Goal: Transaction & Acquisition: Book appointment/travel/reservation

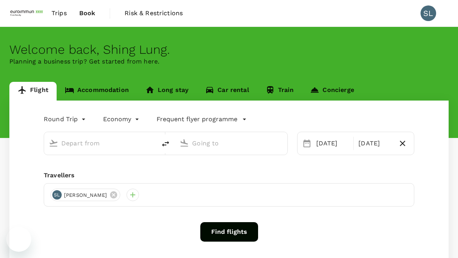
type input "Kuala Lumpur Intl ([GEOGRAPHIC_DATA])"
type input "Singapore Changi (SIN)"
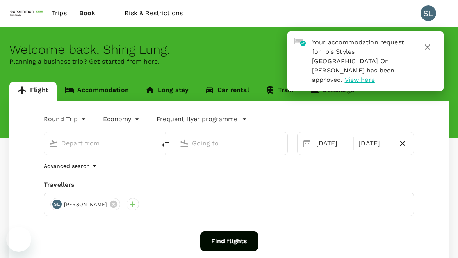
type input "Kuala Lumpur Intl ([GEOGRAPHIC_DATA])"
type input "Singapore Changi (SIN)"
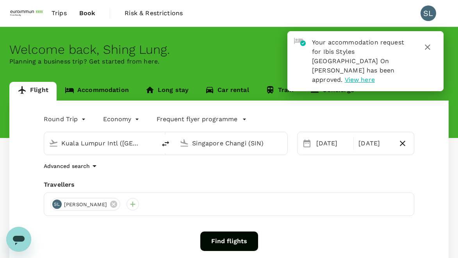
click at [367, 76] on span "View here" at bounding box center [360, 79] width 30 height 7
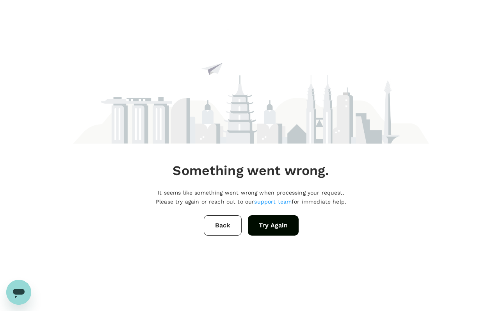
click at [223, 228] on button "Back" at bounding box center [223, 225] width 38 height 20
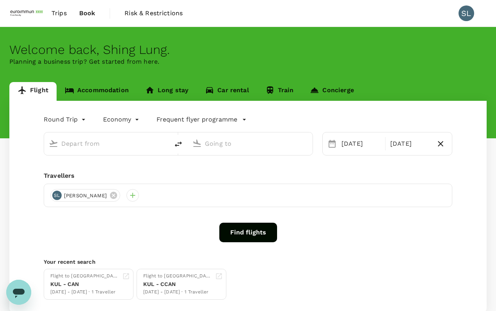
type input "Kuala Lumpur Intl (KUL)"
type input "Singapore Changi (SIN)"
type input "Kuala Lumpur Intl (KUL)"
type input "Singapore Changi (SIN)"
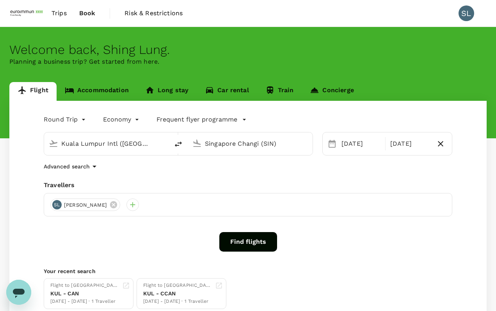
click at [57, 13] on span "Trips" at bounding box center [59, 13] width 15 height 9
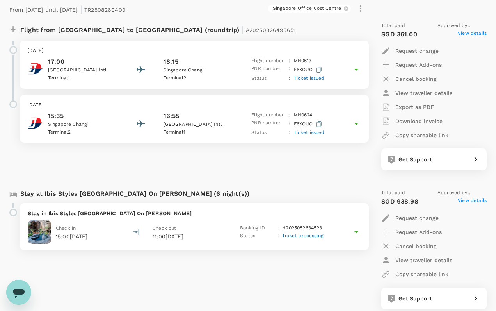
scroll to position [117, 0]
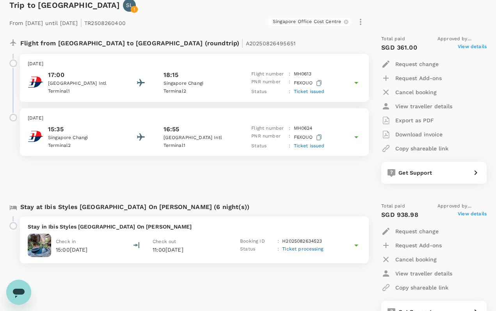
click at [359, 248] on icon at bounding box center [356, 244] width 9 height 9
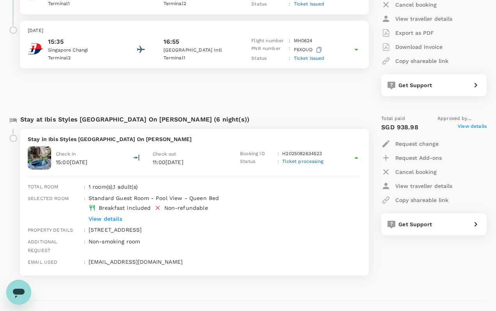
scroll to position [234, 0]
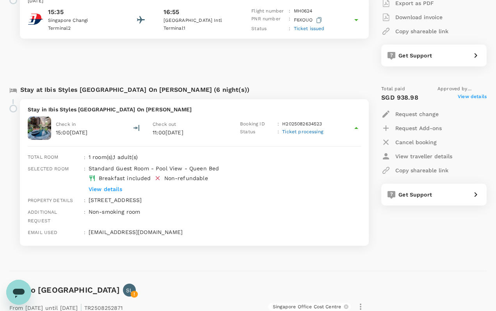
click at [295, 120] on p "H2025082634523" at bounding box center [302, 124] width 40 height 8
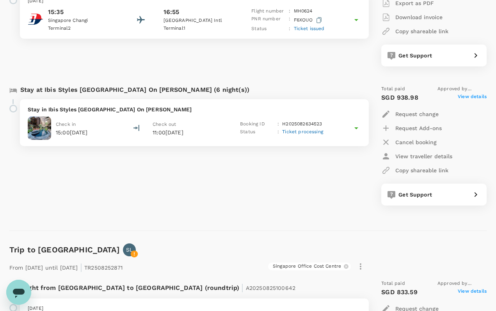
click at [295, 120] on p "H2025082634523" at bounding box center [302, 124] width 40 height 8
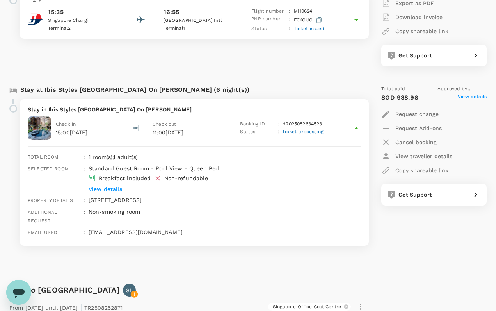
click at [457, 94] on span "View details" at bounding box center [472, 97] width 29 height 9
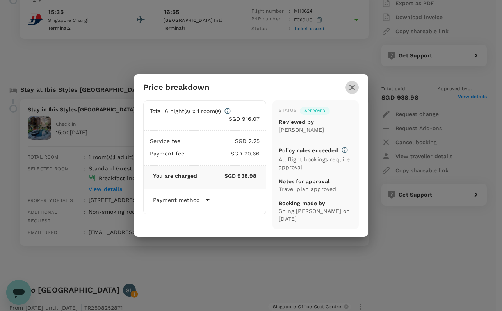
click at [353, 87] on icon "button" at bounding box center [351, 87] width 5 height 5
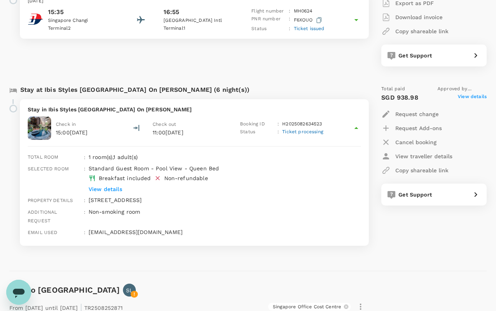
click at [300, 258] on div "Trip to Singapore SL From 21 Sep 2025 until 27 Sep 2025 | TR2508260400 Singapor…" at bounding box center [245, 70] width 484 height 402
click at [146, 258] on div "Trip to Singapore SL From 21 Sep 2025 until 27 Sep 2025 | TR2508260400 Singapor…" at bounding box center [245, 70] width 484 height 402
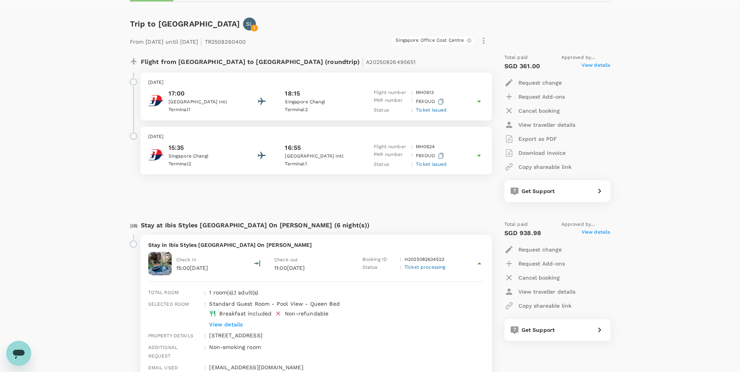
scroll to position [117, 0]
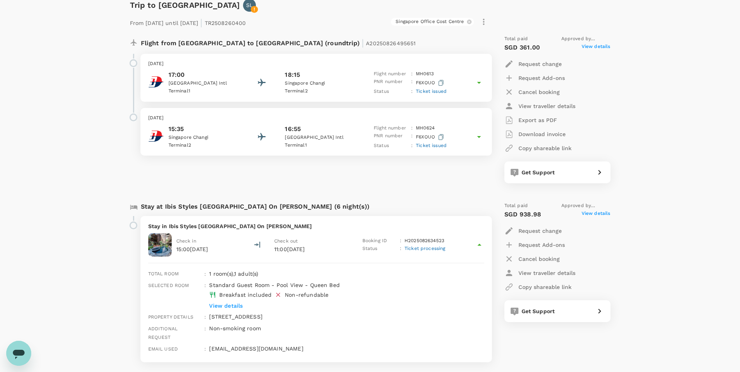
drag, startPoint x: 527, startPoint y: 256, endPoint x: 459, endPoint y: 277, distance: 71.4
click at [457, 258] on div "Stay at Ibis Styles Singapore On Macpherson (6 night(s)) Stay in Ibis Styles Si…" at bounding box center [367, 282] width 487 height 173
click at [457, 213] on span "View details" at bounding box center [596, 214] width 29 height 9
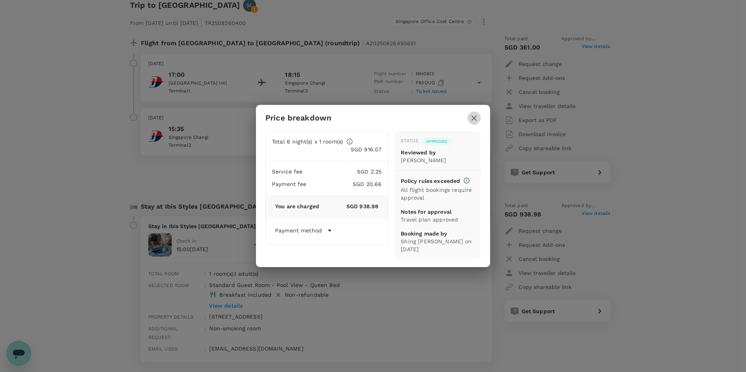
click at [457, 116] on icon "button" at bounding box center [473, 118] width 5 height 5
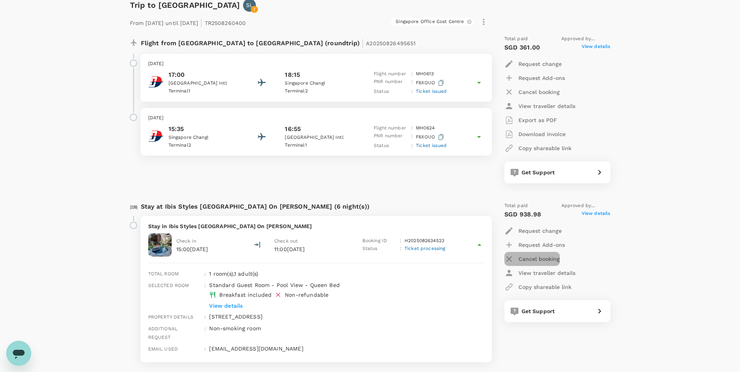
click at [457, 256] on p "Cancel booking" at bounding box center [539, 259] width 41 height 8
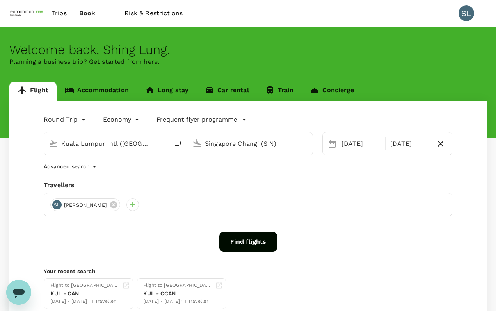
click at [116, 91] on link "Accommodation" at bounding box center [97, 91] width 80 height 19
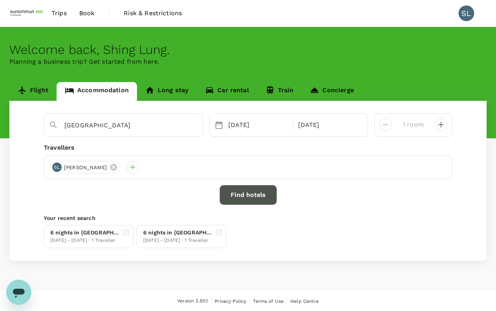
click at [249, 198] on button "Find hotels" at bounding box center [248, 195] width 57 height 20
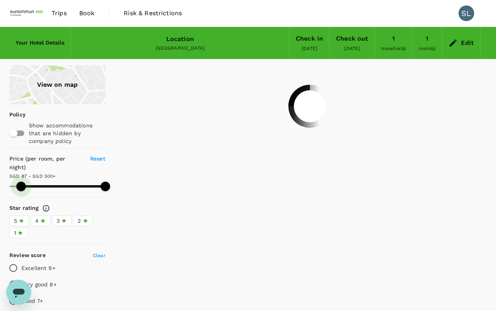
click at [21, 190] on span at bounding box center [20, 185] width 9 height 9
type input "86.77"
type input "488.77"
type input "86.77"
type input "488.77"
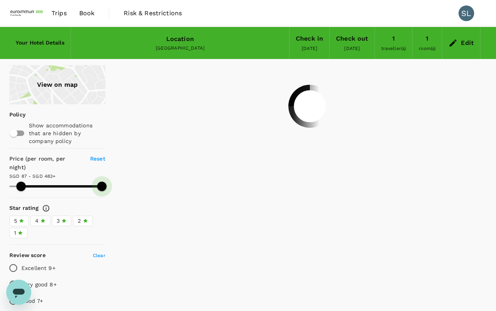
type input "86.77"
type input "482.77"
type input "86.77"
type input "463.77"
type input "86.77"
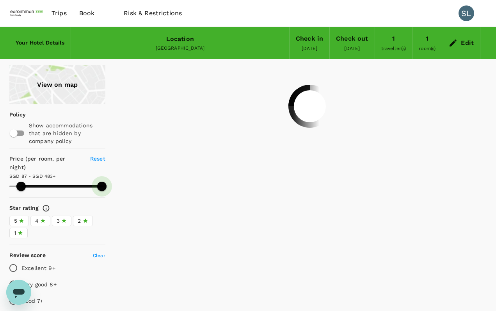
type input "444.77"
type input "86.77"
type input "425.77"
type input "86.77"
type input "408.77"
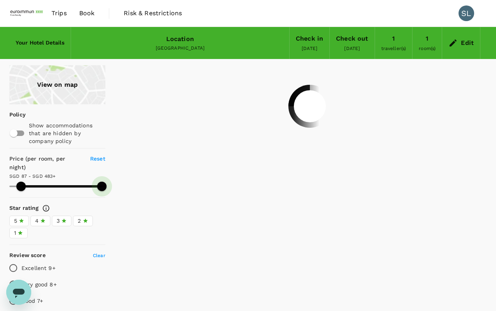
type input "86.77"
type input "387.77"
type input "86.77"
type input "365.77"
type input "86.77"
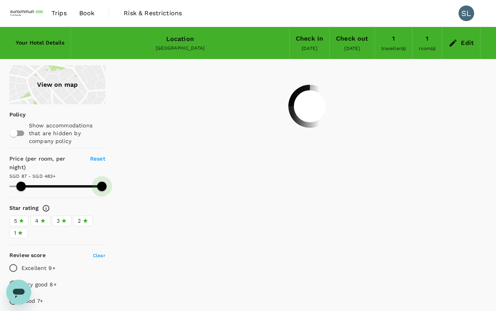
type input "365.77"
type input "86.77"
type input "342.77"
type input "86.77"
type input "342.77"
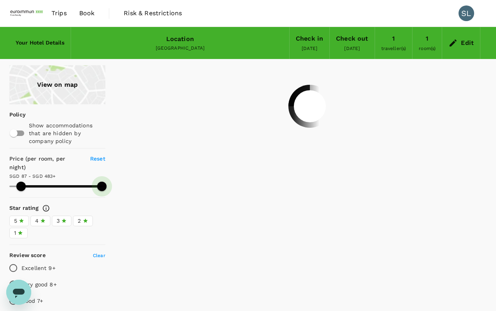
type input "86.77"
type input "325.77"
type input "86.77"
type input "325.77"
type input "86.77"
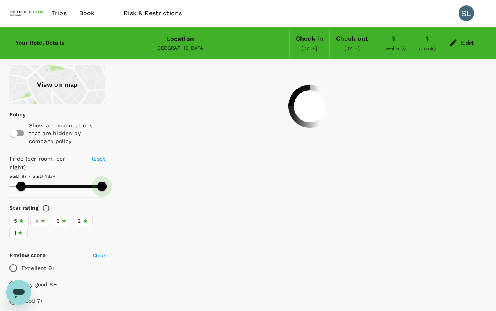
type input "306.77"
type input "86.77"
type input "296.77"
type input "86.77"
type input "272.77"
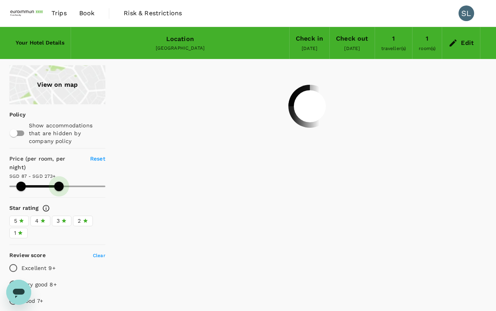
type input "86.77"
type input "262.77"
type input "86.77"
type input "252.77"
type input "86.77"
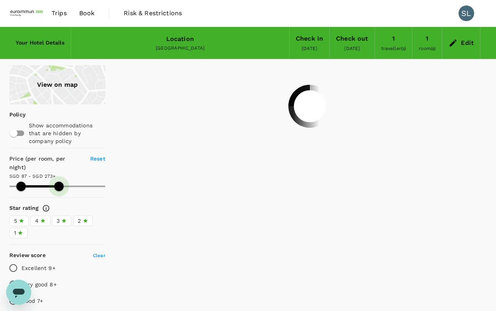
type input "245.77"
type input "86.77"
type input "237.77"
type input "86.77"
type input "233.77"
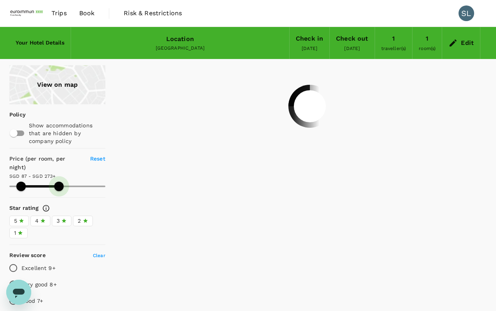
type input "86.77"
type input "227.77"
type input "86.77"
type input "227.77"
type input "86.77"
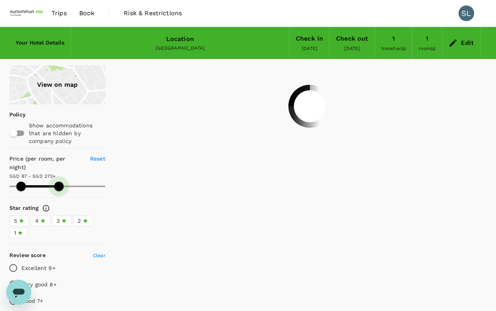
type input "226.77"
type input "86.77"
type input "224.77"
type input "86.77"
type input "224.77"
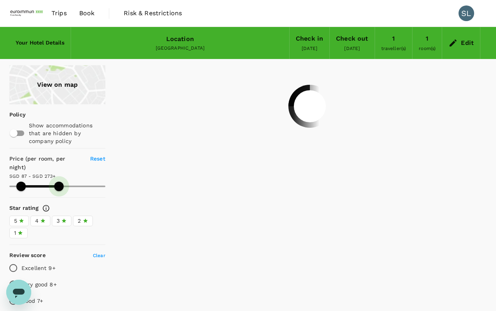
type input "86.77"
type input "220.77"
type input "86.77"
type input "216.77"
type input "86.77"
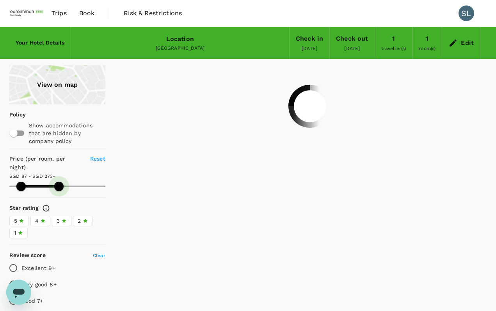
type input "212.77"
type input "86.77"
type input "210.77"
type input "86.77"
type input "210.77"
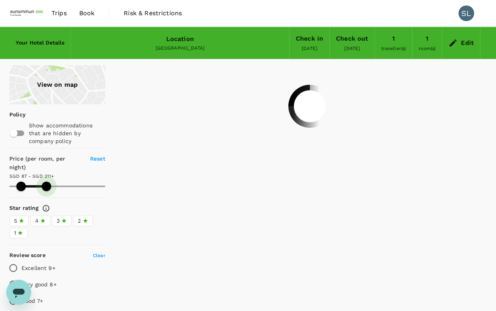
type input "86.77"
type input "204.77"
type input "86.77"
type input "201.77"
type input "86.77"
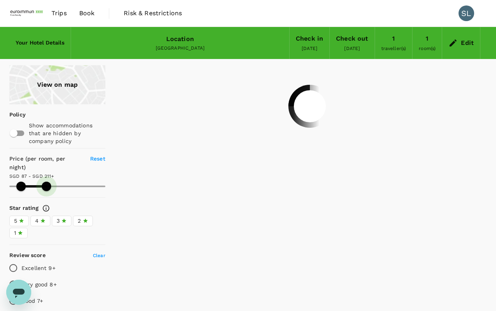
type input "201.77"
type input "86.77"
type input "201.77"
type input "86.77"
type input "193.77"
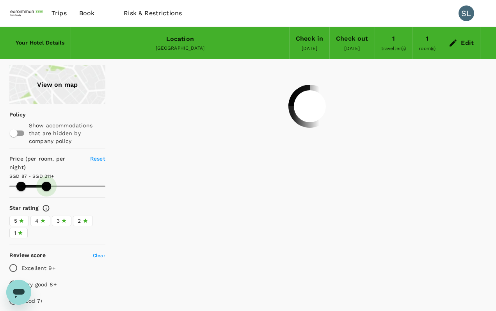
type input "86.77"
type input "193.77"
type input "86.77"
type input "185.77"
type input "86.77"
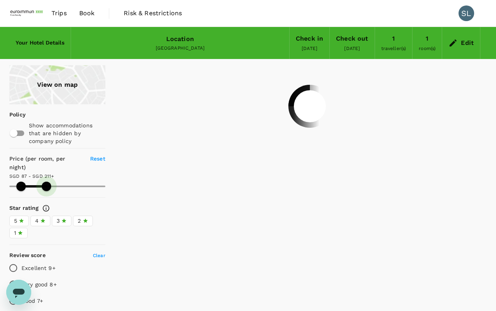
type input "185.77"
type input "86.77"
type input "183.77"
type input "86.77"
type input "183.77"
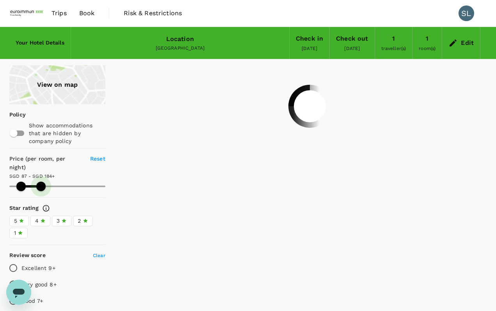
type input "86.77"
type input "181.77"
type input "86.77"
type input "181.77"
type input "86.77"
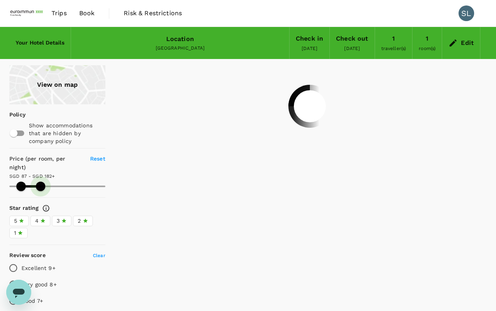
type input "181.77"
type input "86.77"
type input "178.77"
type input "86.77"
type input "178.77"
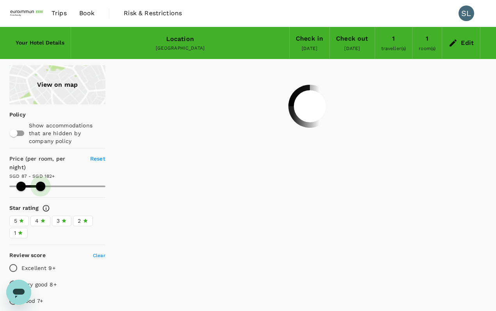
type input "86.77"
type input "176.77"
type input "86.77"
type input "176.77"
type input "86.77"
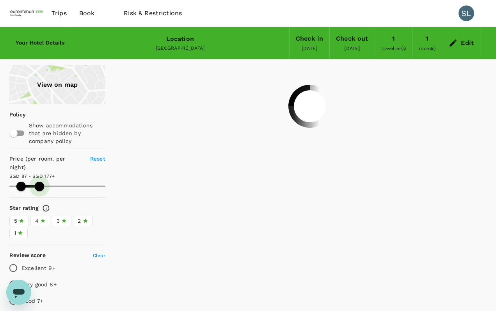
type input "174.77"
drag, startPoint x: 103, startPoint y: 190, endPoint x: 39, endPoint y: 192, distance: 64.0
click at [39, 191] on span at bounding box center [38, 185] width 9 height 9
type input "86.77"
type input "174.77"
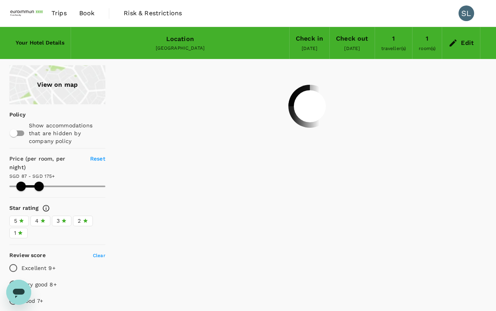
type input "86.77"
type input "174.77"
type input "86.77"
type input "174.77"
type input "86.77"
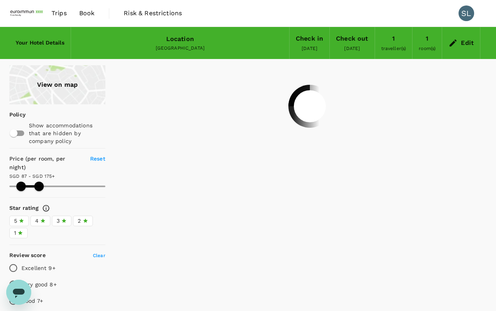
type input "174.77"
type input "86.77"
type input "174.77"
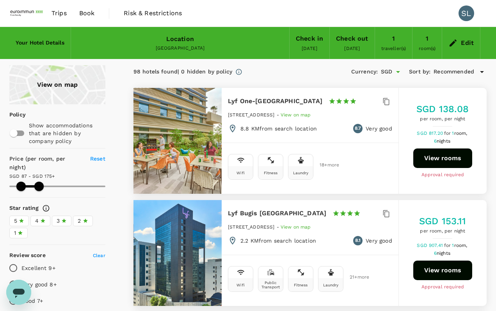
type input "86.77"
type input "174.77"
type input "86.77"
type input "174.77"
type input "86.77"
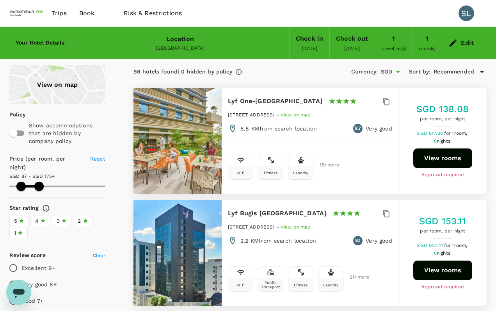
type input "174.77"
type input "86.77"
type input "174.77"
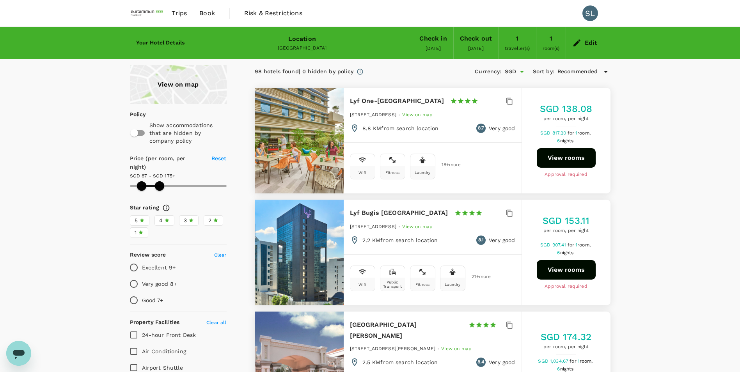
click at [171, 80] on div "View on map" at bounding box center [178, 84] width 97 height 39
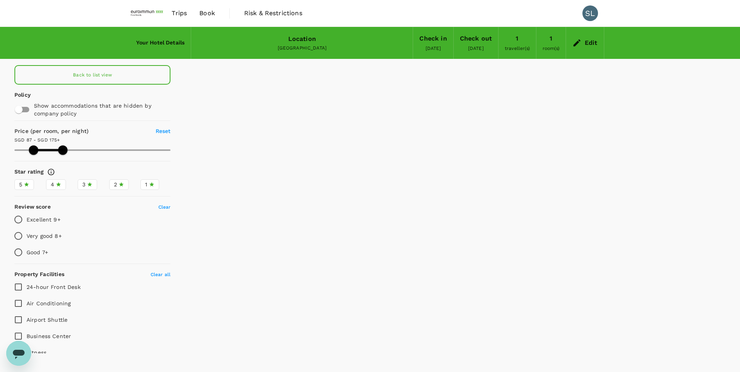
type input "86.77"
type input "174.77"
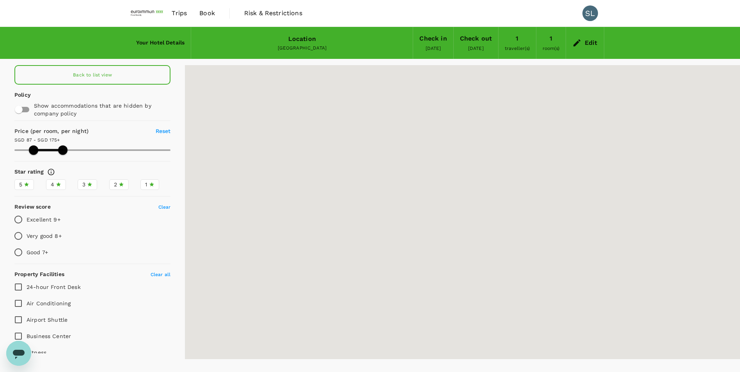
type input "86.77"
type input "174.77"
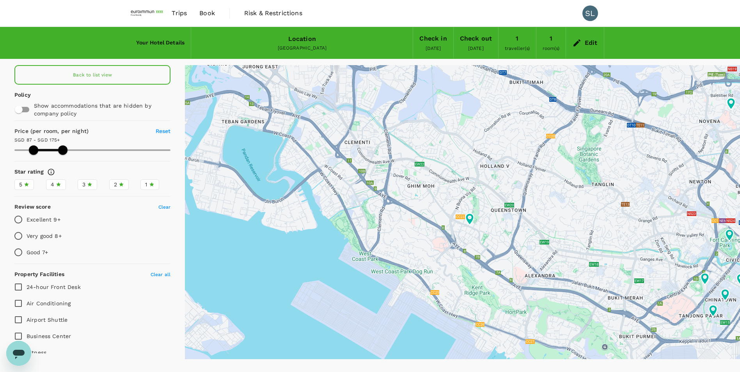
type input "86.77"
type input "174.77"
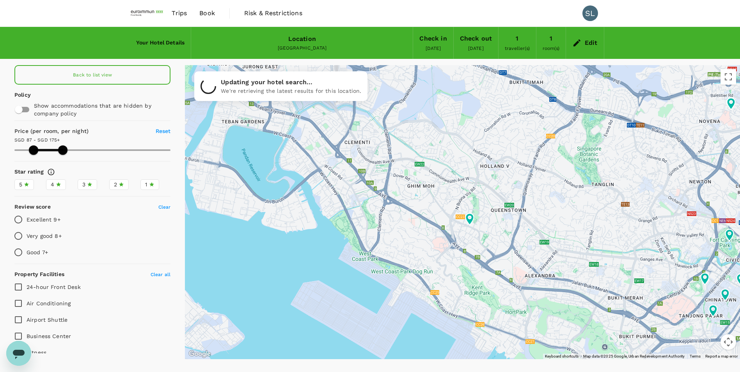
type input "86.77"
type input "174.77"
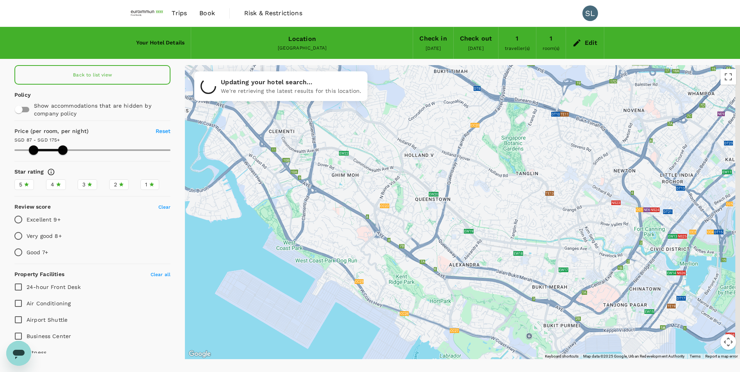
type input "86.77"
type input "174.77"
type input "86.77"
type input "174.77"
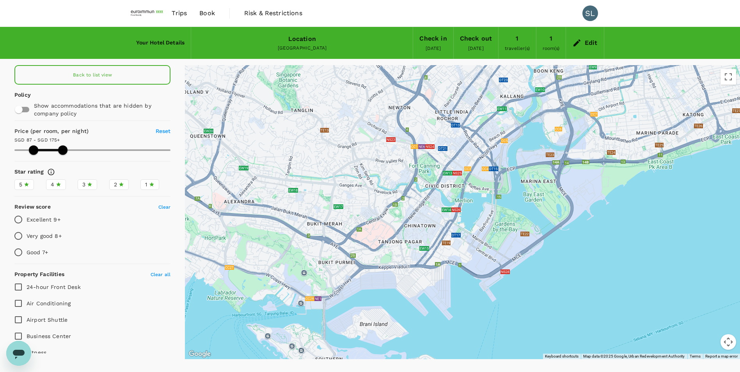
drag, startPoint x: 690, startPoint y: 273, endPoint x: 418, endPoint y: 188, distance: 285.4
click at [378, 199] on div at bounding box center [536, 349] width 749 height 422
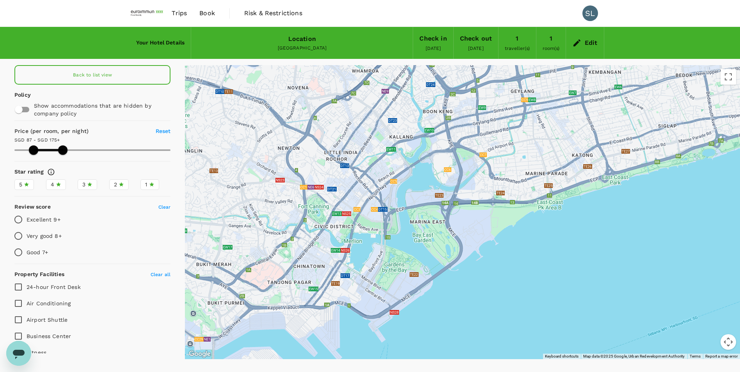
type input "86.77"
type input "174.77"
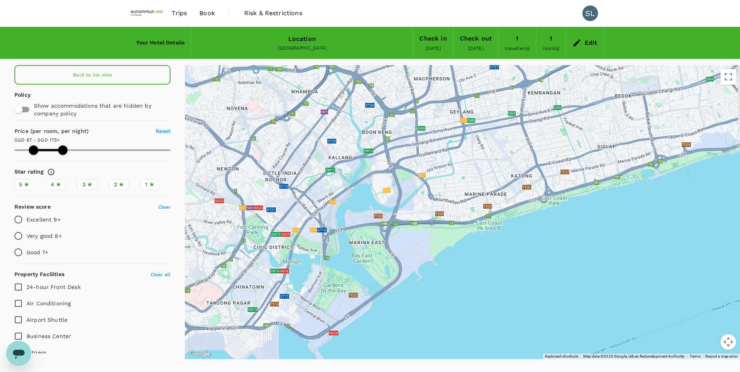
type input "86.77"
type input "174.77"
drag, startPoint x: 636, startPoint y: 180, endPoint x: 477, endPoint y: 241, distance: 170.3
click at [477, 241] on div at bounding box center [462, 212] width 555 height 294
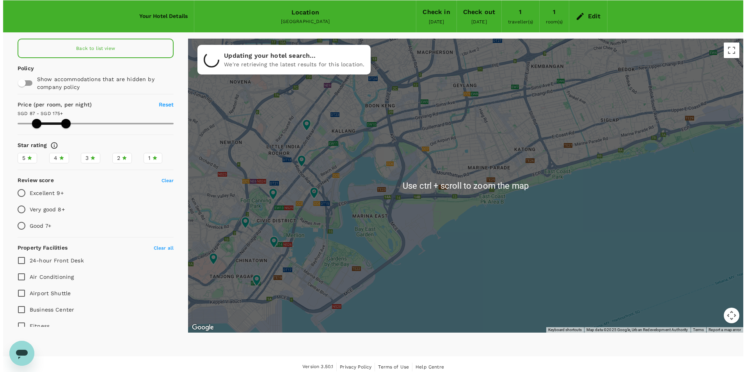
scroll to position [32, 0]
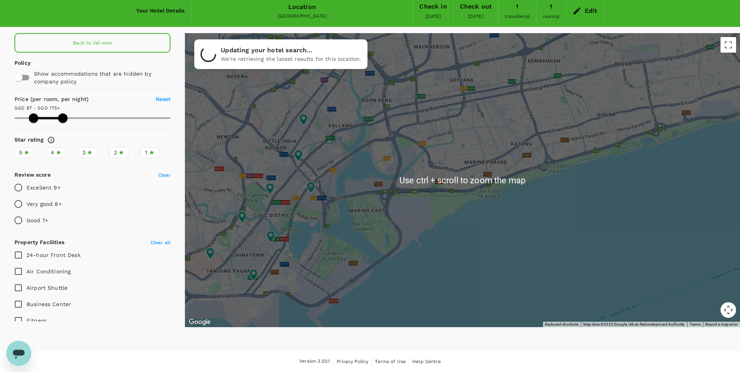
type input "86.77"
type input "174.77"
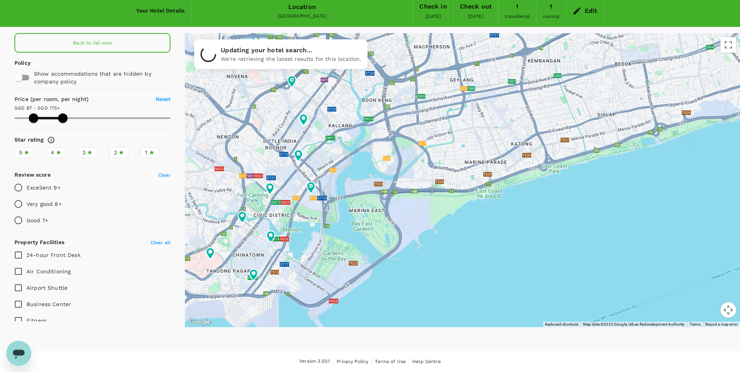
type input "86.77"
type input "174.77"
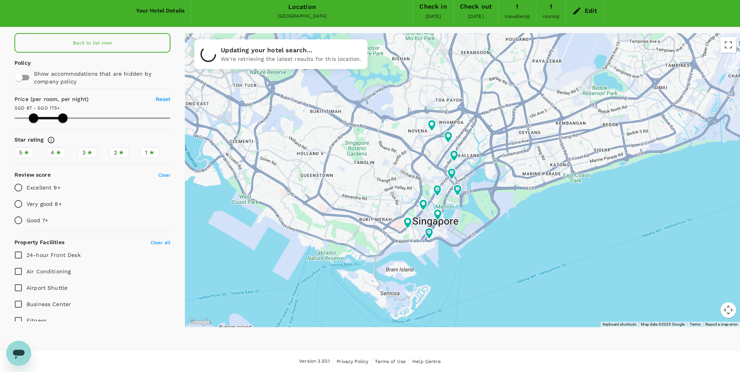
type input "86.77"
type input "174.77"
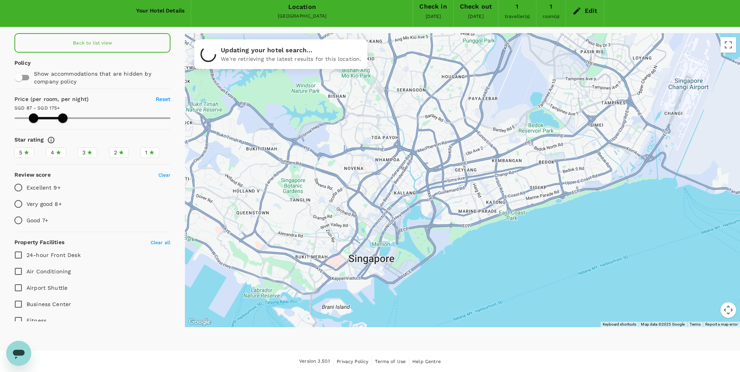
type input "86.77"
type input "174.77"
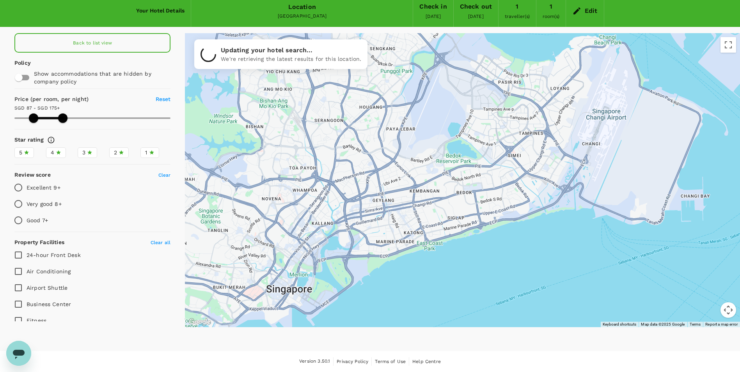
type input "86.77"
type input "174.77"
type input "86.77"
type input "174.77"
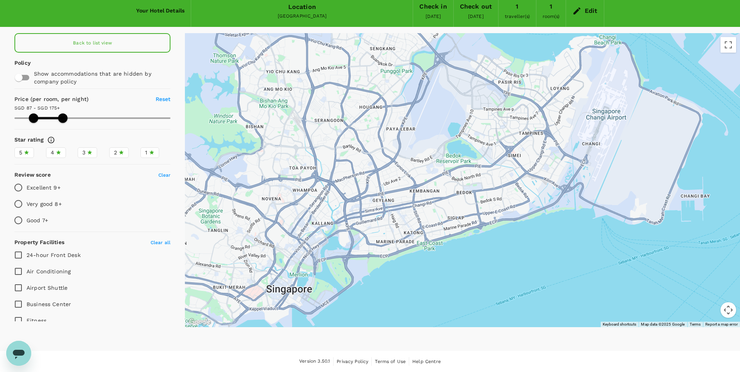
drag, startPoint x: 608, startPoint y: 151, endPoint x: 479, endPoint y: 214, distance: 142.8
click at [479, 214] on div at bounding box center [462, 180] width 555 height 294
type input "86.77"
type input "174.77"
type input "86.77"
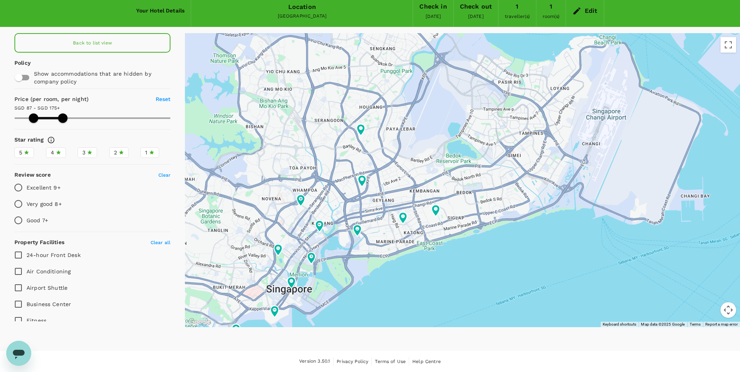
type input "174.77"
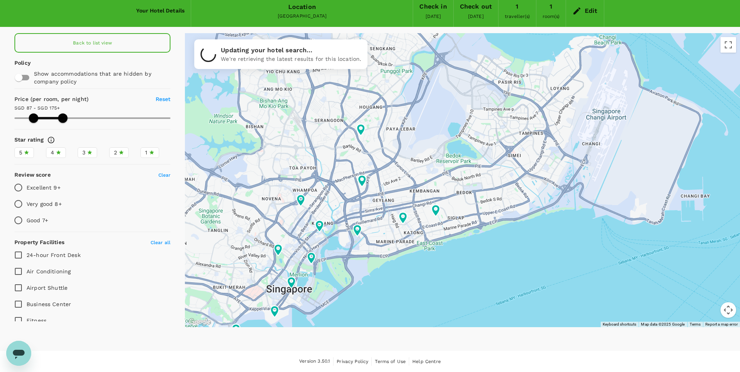
type input "86.77"
type input "174.77"
type input "86.77"
type input "174.77"
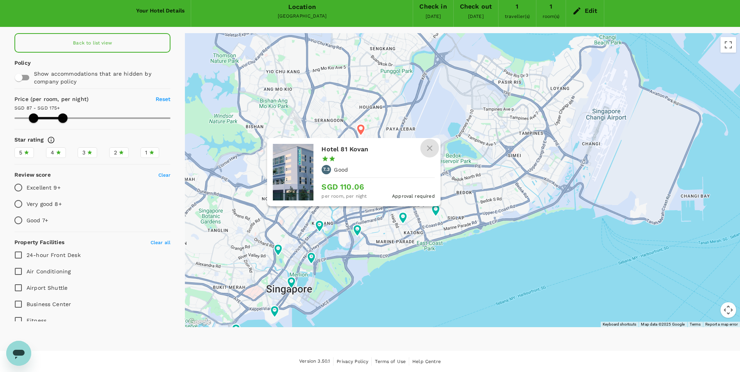
click at [430, 148] on icon "button" at bounding box center [429, 148] width 5 height 5
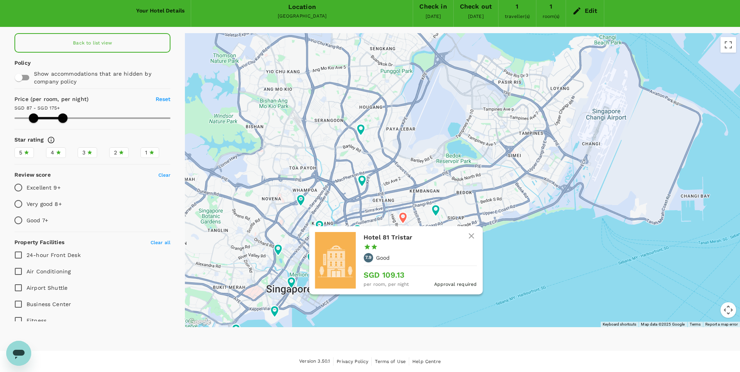
click at [474, 235] on icon "button" at bounding box center [471, 235] width 5 height 5
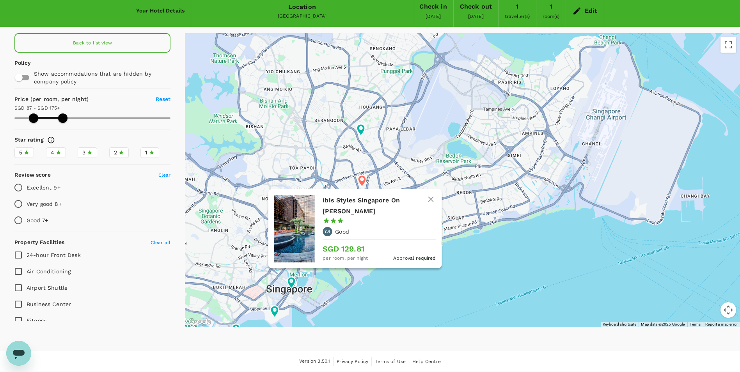
click at [356, 199] on h6 "Ibis Styles Singapore On Macpherson" at bounding box center [376, 206] width 107 height 22
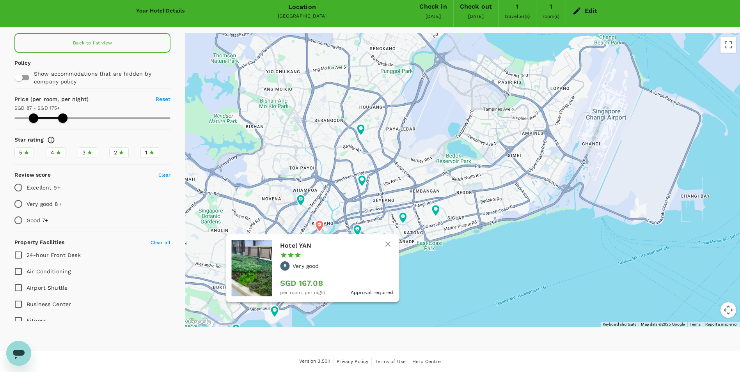
click at [323, 226] on icon at bounding box center [319, 226] width 8 height 12
click at [311, 256] on div "Hotel YAN 1 Star 2 Stars 3 Stars 4 Stars 5 Stars 8 Very good SGD 167.08 per roo…" at bounding box center [336, 268] width 113 height 57
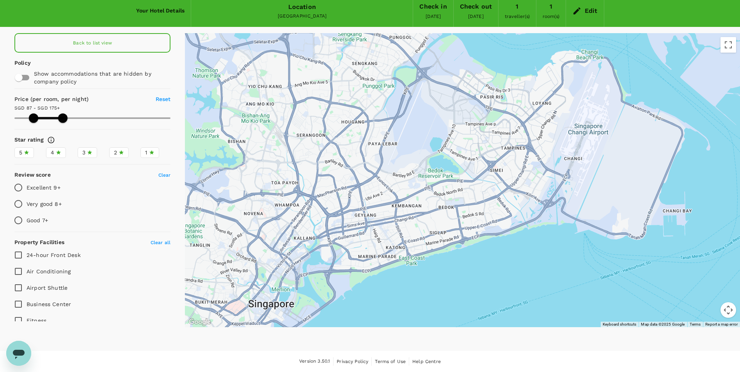
drag, startPoint x: 521, startPoint y: 52, endPoint x: 511, endPoint y: 64, distance: 16.3
click at [496, 64] on div at bounding box center [462, 180] width 555 height 294
type input "86.77"
type input "174.77"
type input "86.77"
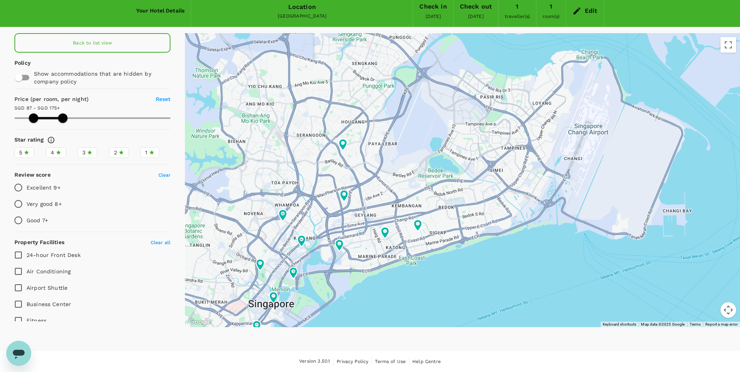
type input "174.77"
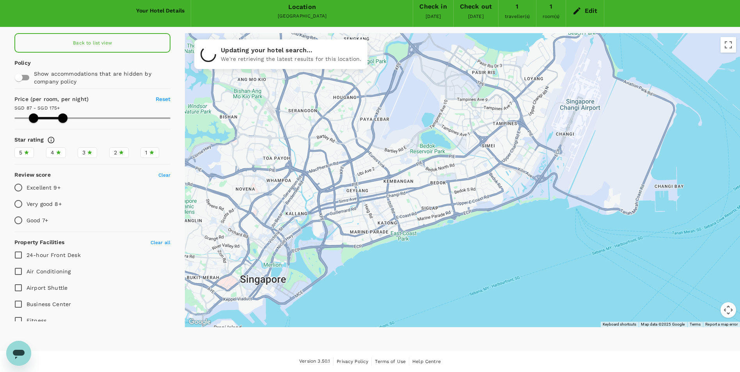
type input "86.77"
type input "174.77"
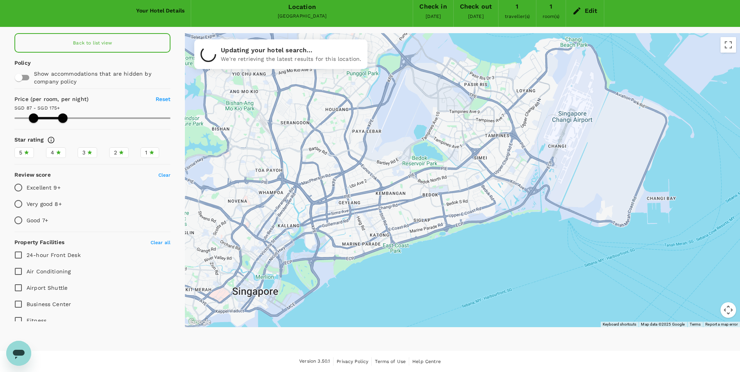
drag, startPoint x: 476, startPoint y: 283, endPoint x: 460, endPoint y: 270, distance: 20.8
type input "86.77"
type input "174.77"
type input "86.77"
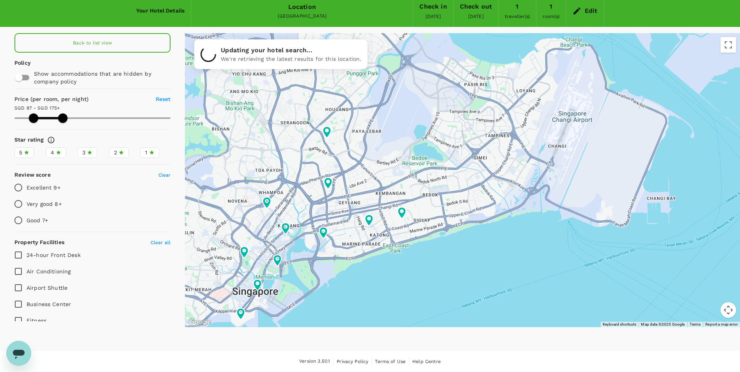
type input "174.77"
type input "86.77"
type input "174.77"
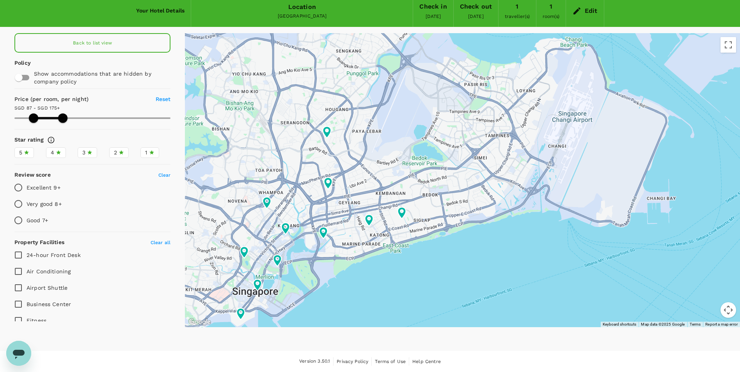
type input "86.77"
type input "174.77"
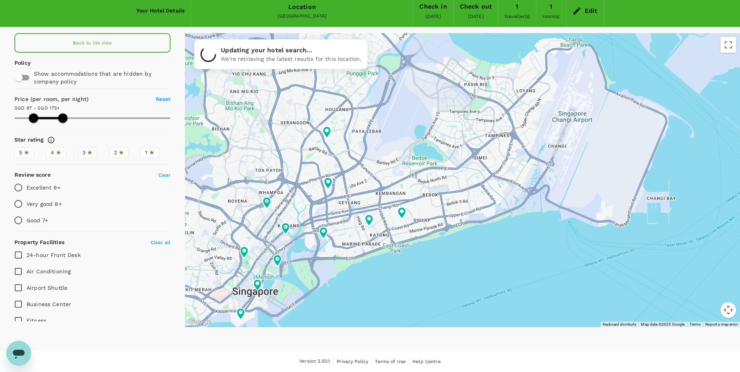
type input "86.77"
type input "174.77"
type input "86.77"
type input "174.77"
type input "86.77"
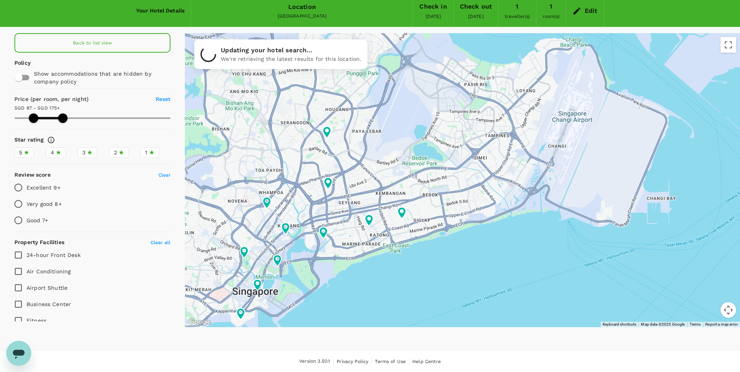
type input "174.77"
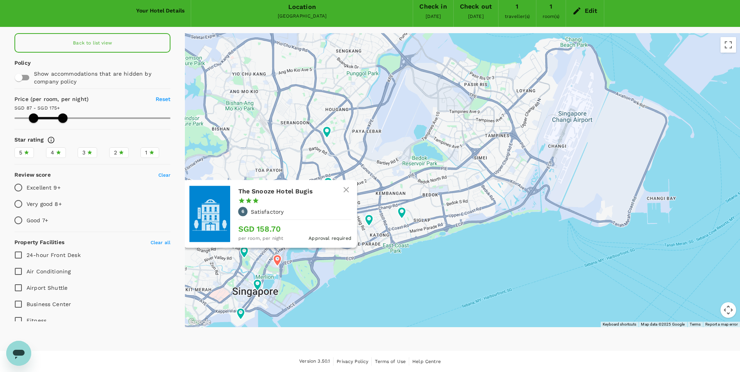
type input "86.77"
type input "174.77"
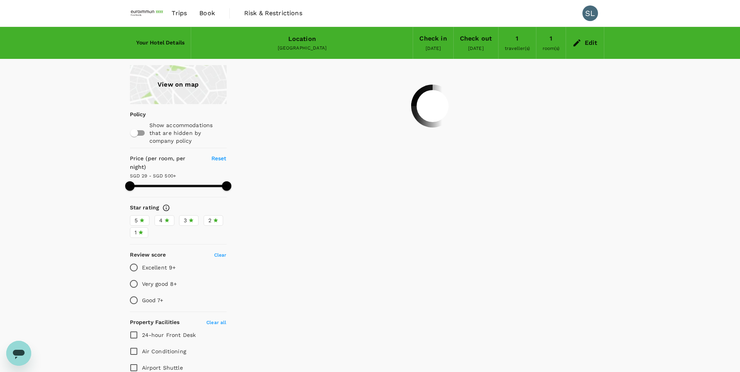
type input "28.77"
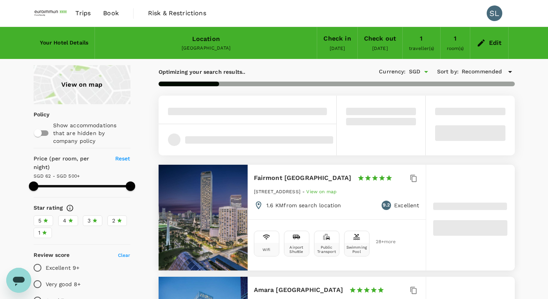
type input "499.86"
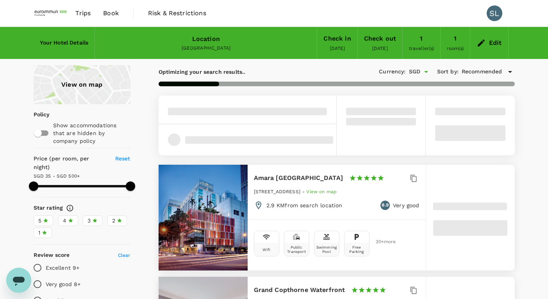
type input "34.86"
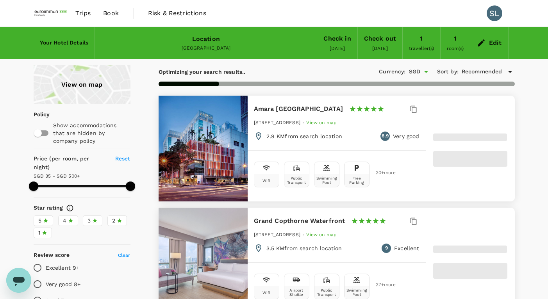
type input "499.77"
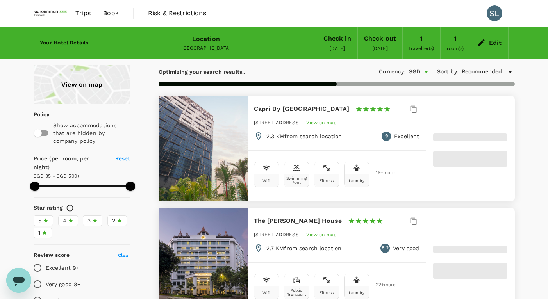
type input "28.77"
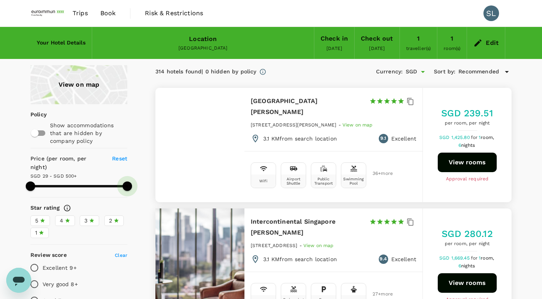
drag, startPoint x: 130, startPoint y: 176, endPoint x: 43, endPoint y: 180, distance: 87.1
click at [123, 181] on span at bounding box center [127, 185] width 9 height 9
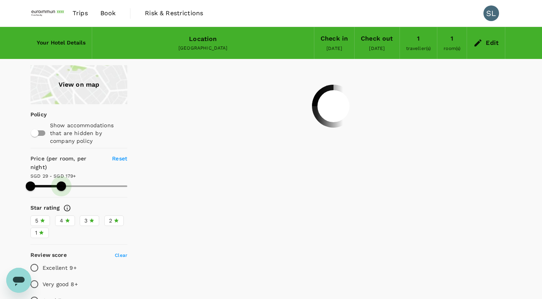
drag, startPoint x: 43, startPoint y: 176, endPoint x: 61, endPoint y: 175, distance: 18.0
click at [61, 181] on span at bounding box center [61, 185] width 9 height 9
type input "178.77"
type input "47.77"
type input "178.77"
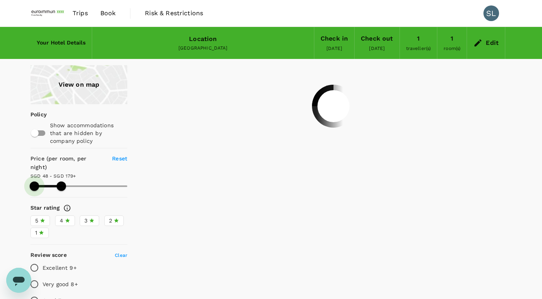
type input "47.77"
type input "178.77"
type input "51.77"
type input "178.77"
type input "55.77"
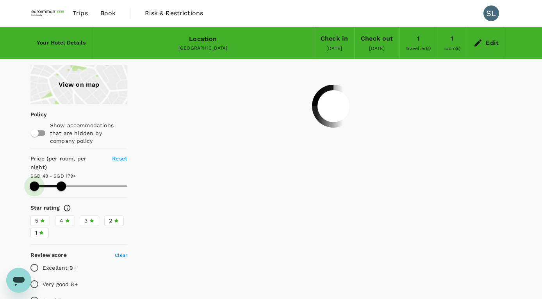
type input "178.77"
type input "62.77"
type input "178.77"
type input "66.77"
type input "178.77"
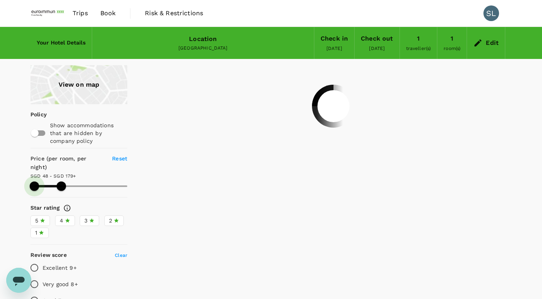
type input "66.77"
type input "178.77"
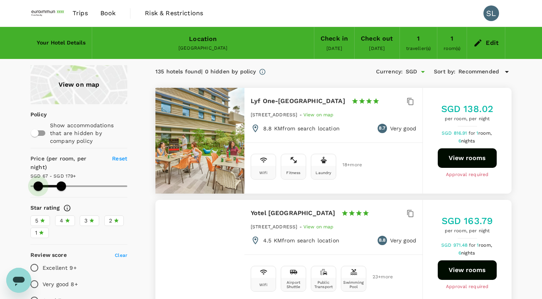
type input "66.77"
type input "178.77"
type input "77.77"
type input "178.77"
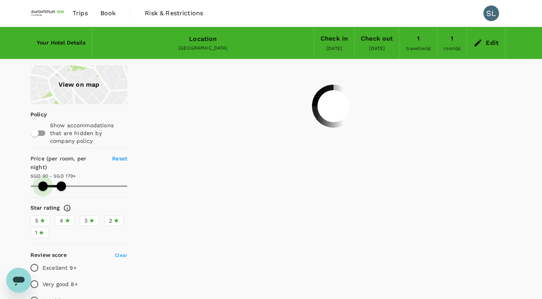
drag, startPoint x: 34, startPoint y: 176, endPoint x: 43, endPoint y: 176, distance: 8.6
click at [43, 181] on span at bounding box center [42, 185] width 9 height 9
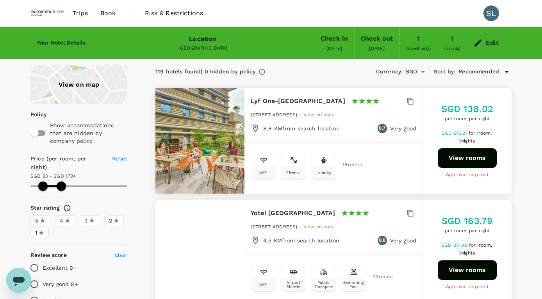
click at [93, 101] on div "View on map" at bounding box center [78, 84] width 97 height 39
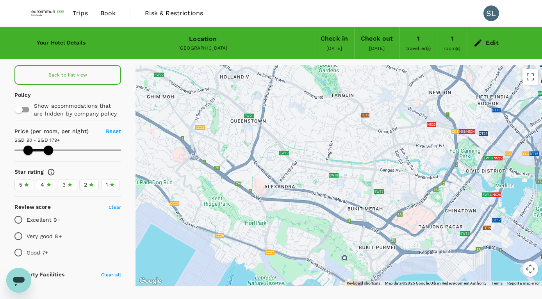
drag, startPoint x: 468, startPoint y: 189, endPoint x: 321, endPoint y: 128, distance: 158.6
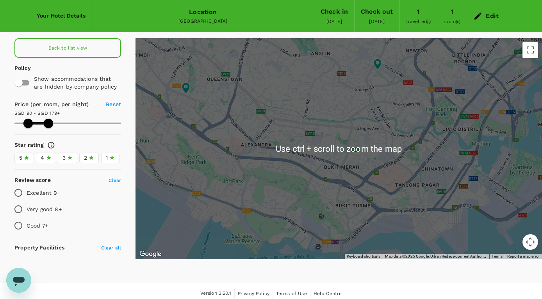
scroll to position [32, 0]
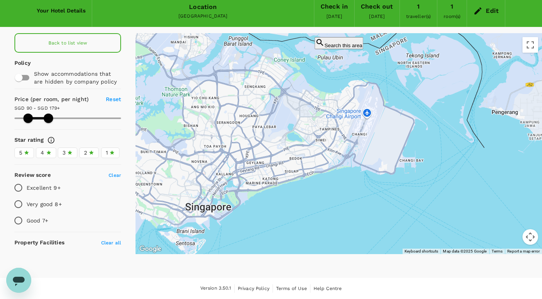
drag, startPoint x: 478, startPoint y: 94, endPoint x: 254, endPoint y: 167, distance: 236.1
click at [254, 167] on div at bounding box center [338, 143] width 406 height 221
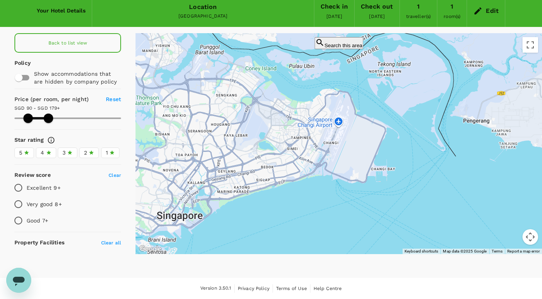
drag, startPoint x: 259, startPoint y: 165, endPoint x: 233, endPoint y: 174, distance: 27.9
click at [233, 174] on div at bounding box center [338, 143] width 406 height 221
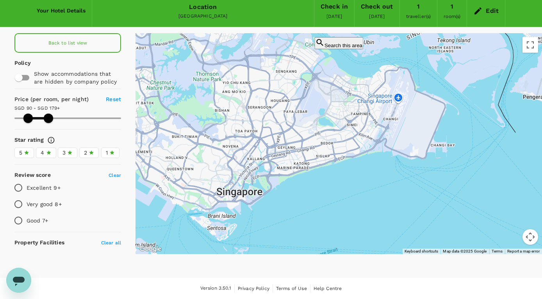
drag, startPoint x: 347, startPoint y: 208, endPoint x: 411, endPoint y: 183, distance: 68.3
click at [112, 281] on div "Version 3.50.1 Privacy Policy Terms of Use Help Centre" at bounding box center [271, 288] width 500 height 21
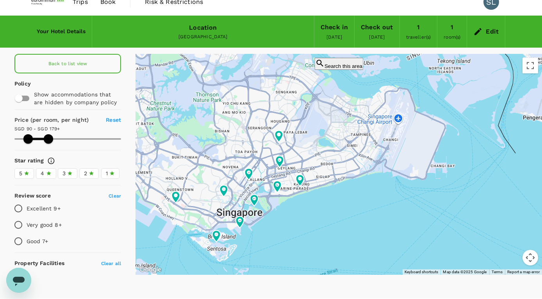
scroll to position [0, 0]
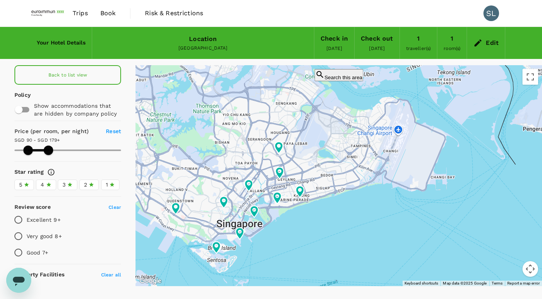
click at [77, 14] on span "Trips" at bounding box center [80, 13] width 15 height 9
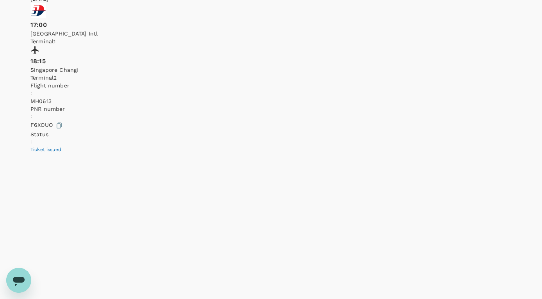
scroll to position [195, 0]
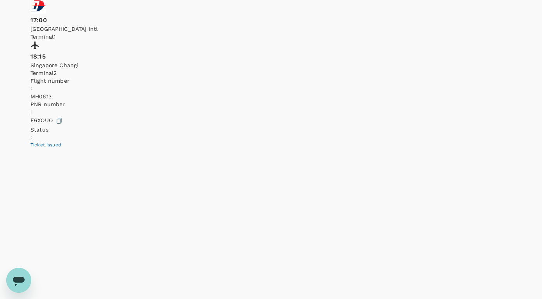
drag, startPoint x: 19, startPoint y: 76, endPoint x: 31, endPoint y: 59, distance: 21.9
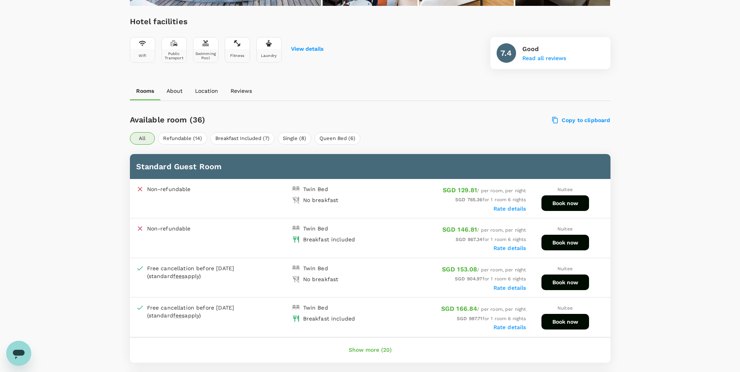
scroll to position [312, 0]
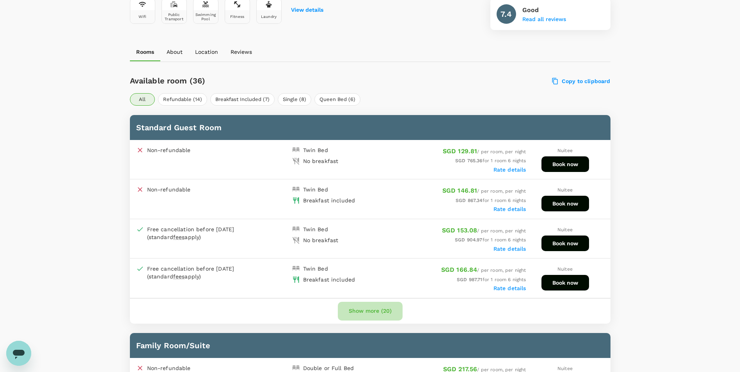
click at [372, 309] on button "Show more (20)" at bounding box center [370, 311] width 65 height 19
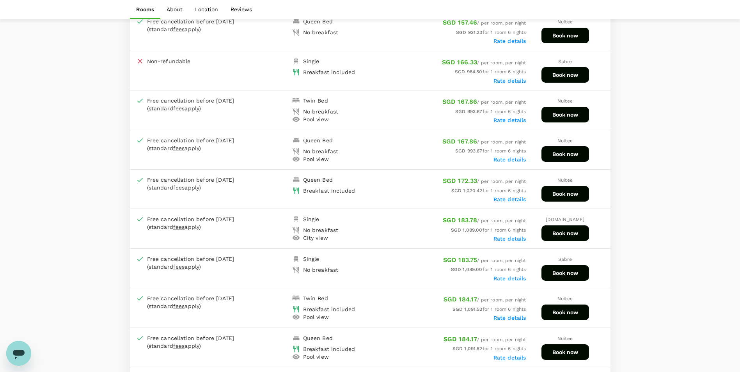
scroll to position [859, 0]
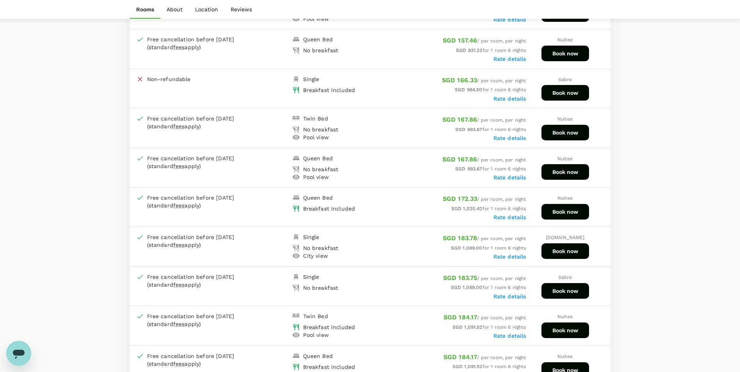
click at [514, 214] on label "Rate details" at bounding box center [510, 217] width 33 height 6
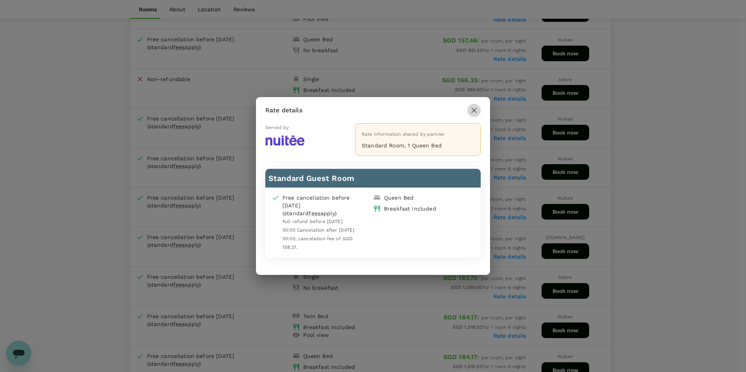
click at [476, 111] on icon "button" at bounding box center [474, 110] width 9 height 9
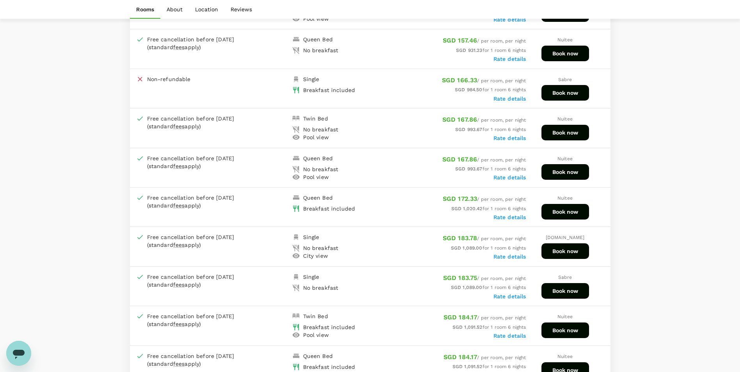
click at [564, 212] on button "Book now" at bounding box center [566, 212] width 48 height 16
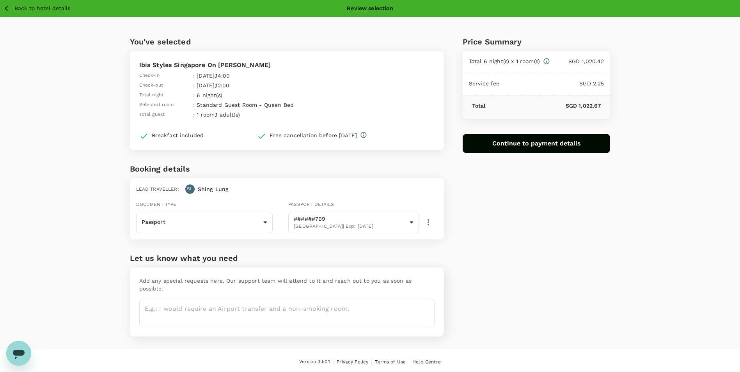
click at [101, 130] on div "You've selected Ibis Styles Singapore On Macpherson Check-in : 21 Sep 2025 , 14…" at bounding box center [370, 183] width 740 height 333
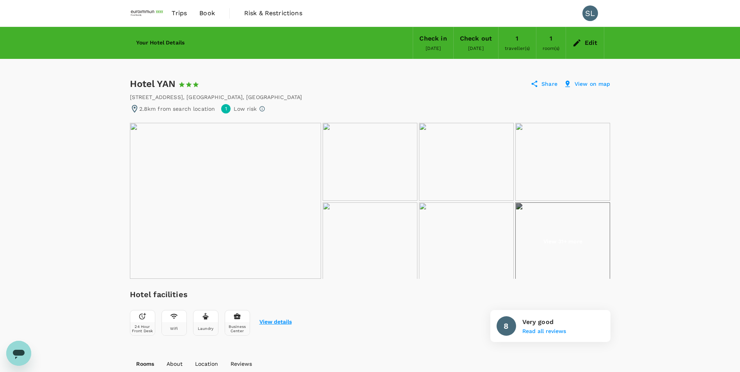
click at [264, 321] on button "View details" at bounding box center [276, 322] width 32 height 6
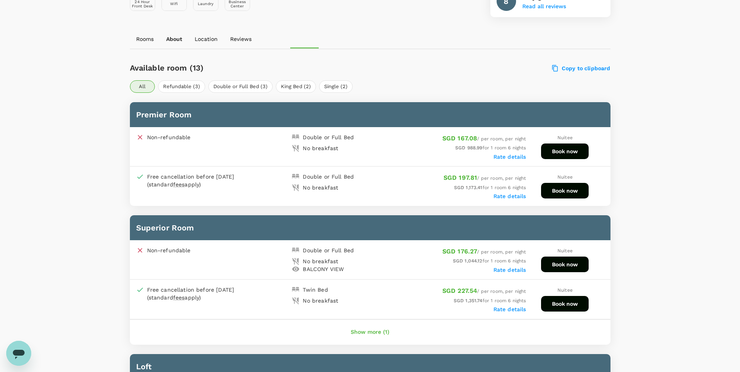
scroll to position [246, 0]
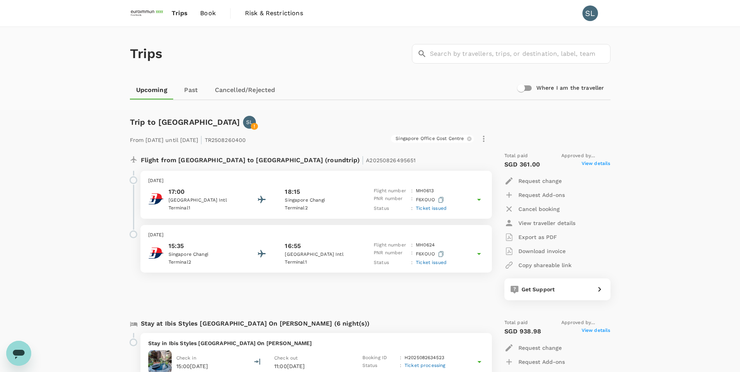
click at [155, 17] on img at bounding box center [148, 13] width 36 height 17
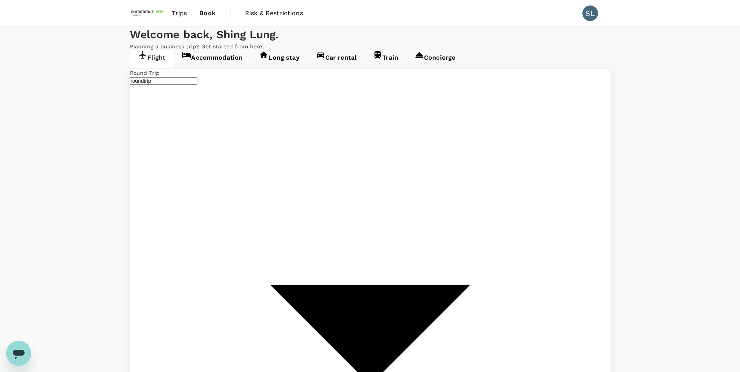
type input "Kuala Lumpur Intl ([GEOGRAPHIC_DATA])"
type input "Singapore Changi (SIN)"
type input "Kuala Lumpur Intl (KUL)"
type input "Singapore Changi (SIN)"
type input "Kuala Lumpur Intl (KUL)"
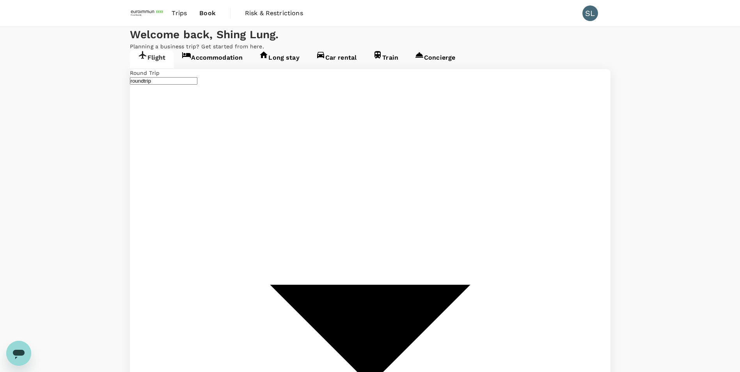
type input "Singapore Changi (SIN)"
click at [233, 68] on link "Accommodation" at bounding box center [212, 59] width 77 height 18
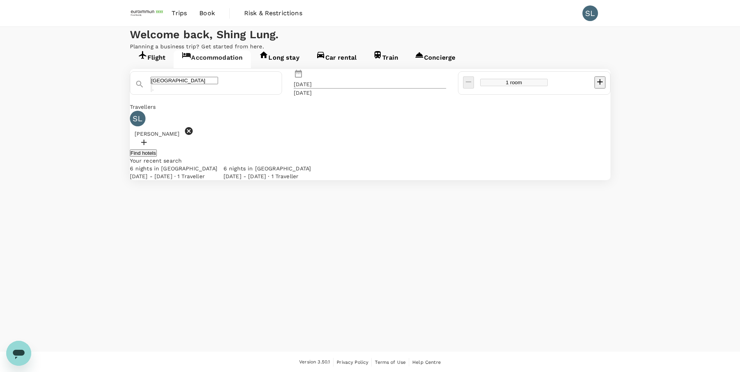
drag, startPoint x: 272, startPoint y: 133, endPoint x: 215, endPoint y: 127, distance: 57.0
click at [265, 95] on div "[GEOGRAPHIC_DATA]" at bounding box center [206, 82] width 153 height 23
click at [180, 92] on div "[GEOGRAPHIC_DATA]" at bounding box center [210, 81] width 133 height 22
click at [184, 92] on div "[GEOGRAPHIC_DATA]" at bounding box center [210, 81] width 133 height 22
click at [185, 84] on input "[GEOGRAPHIC_DATA]" at bounding box center [185, 80] width 68 height 7
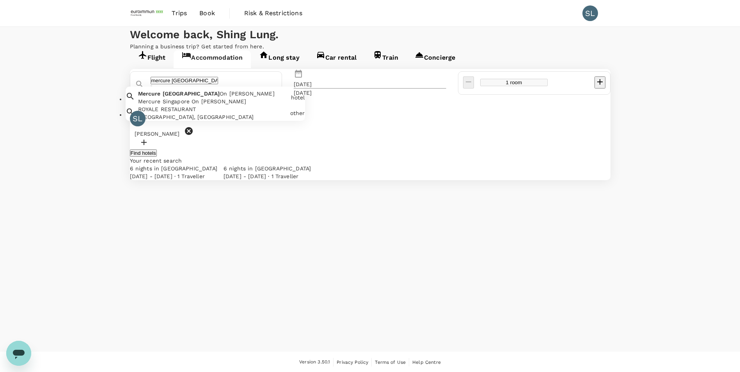
drag, startPoint x: 262, startPoint y: 128, endPoint x: 212, endPoint y: 125, distance: 50.1
click at [212, 84] on input "mercure Singapore" at bounding box center [185, 80] width 68 height 7
click at [228, 105] on div "Mercure Singapore Tyrwhitt" at bounding box center [213, 102] width 150 height 8
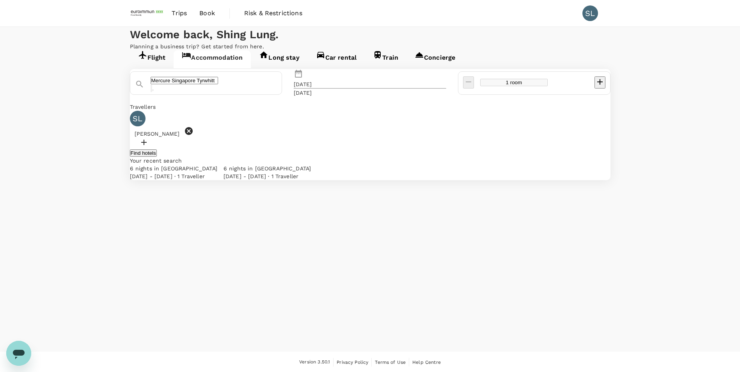
type input "Mercure Singapore Tyrwhitt"
click at [157, 157] on button "Find hotels" at bounding box center [143, 152] width 27 height 7
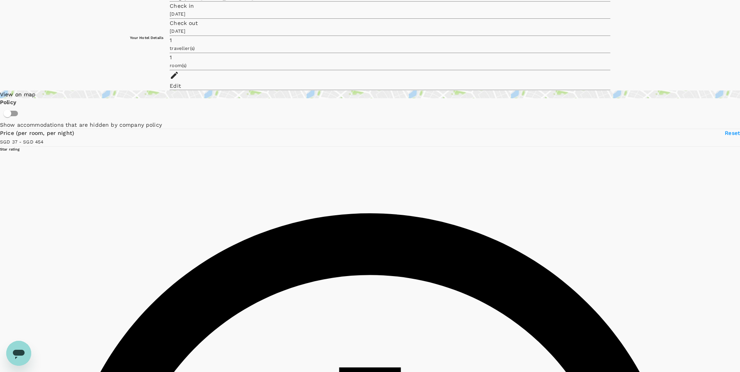
scroll to position [39, 0]
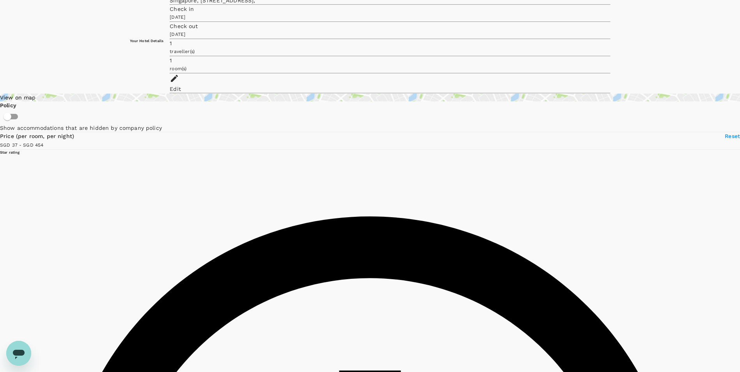
type input "453.07"
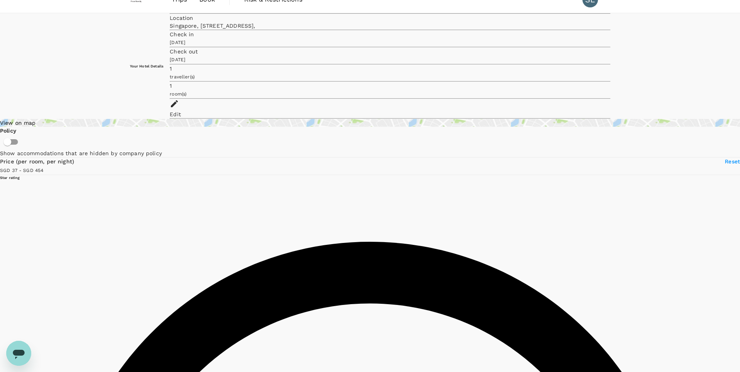
scroll to position [0, 0]
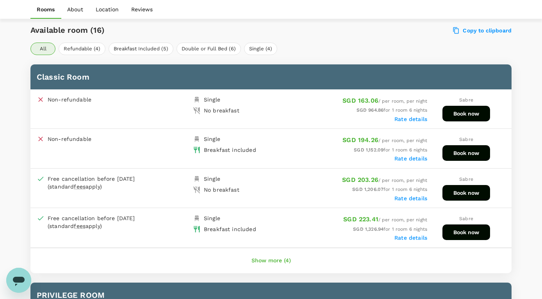
scroll to position [351, 0]
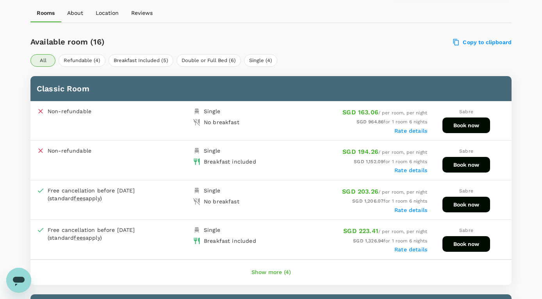
click at [276, 270] on button "Show more (4)" at bounding box center [270, 272] width 61 height 19
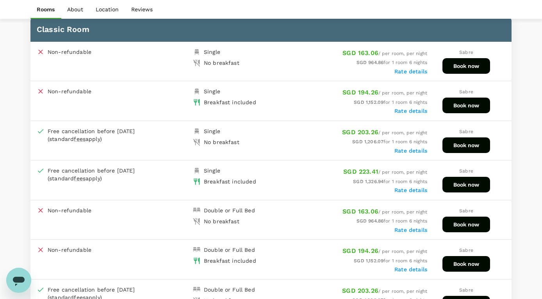
scroll to position [429, 0]
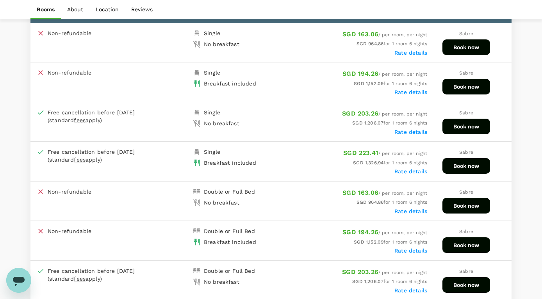
click at [452, 51] on button "Book now" at bounding box center [466, 47] width 48 height 16
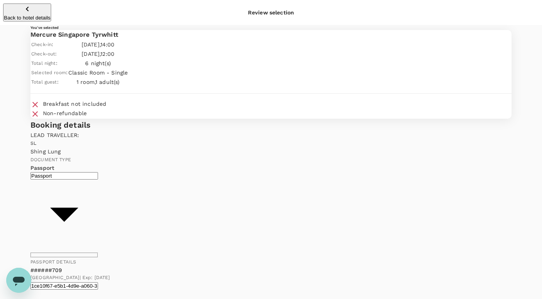
click at [12, 5] on button "Back to hotel details" at bounding box center [27, 13] width 48 height 18
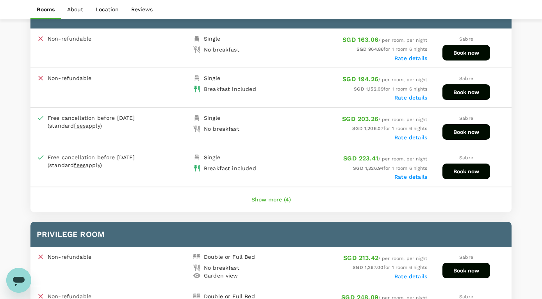
scroll to position [387, 0]
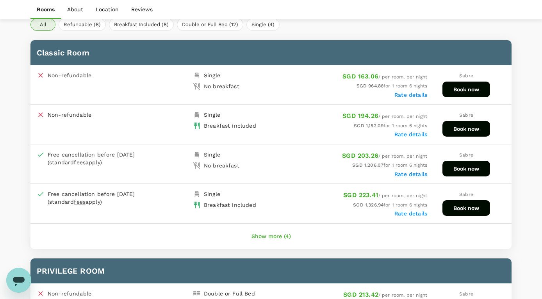
click at [453, 86] on button "Book now" at bounding box center [466, 90] width 48 height 16
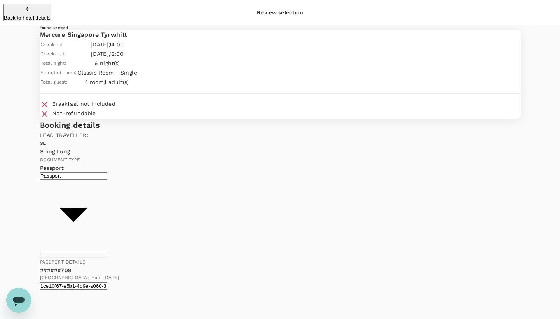
drag, startPoint x: 30, startPoint y: 65, endPoint x: 41, endPoint y: 42, distance: 25.5
